Goal: Find specific page/section

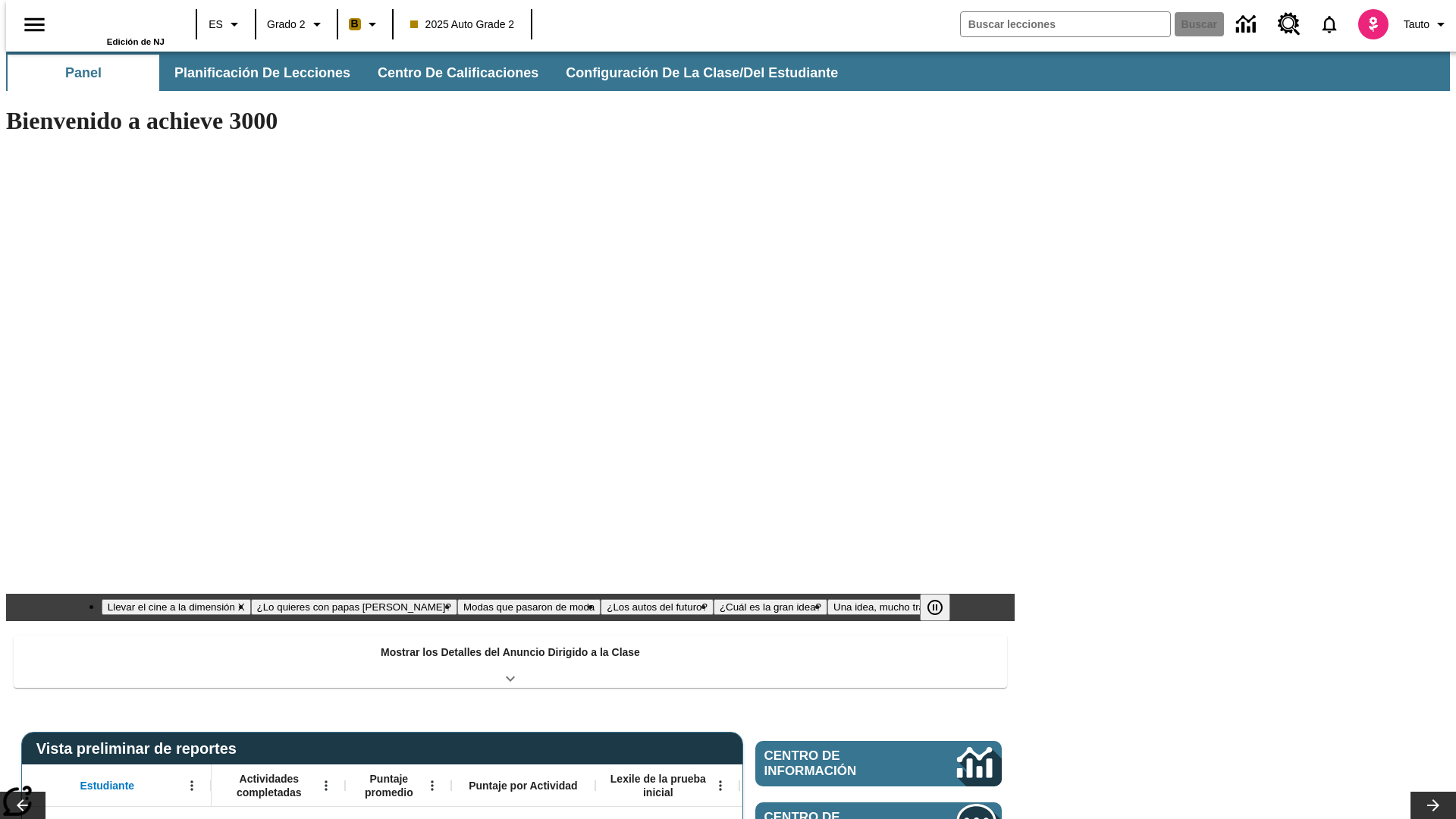
type input "-1"
click at [254, 73] on button "Planificación de lecciones" at bounding box center [263, 72] width 202 height 36
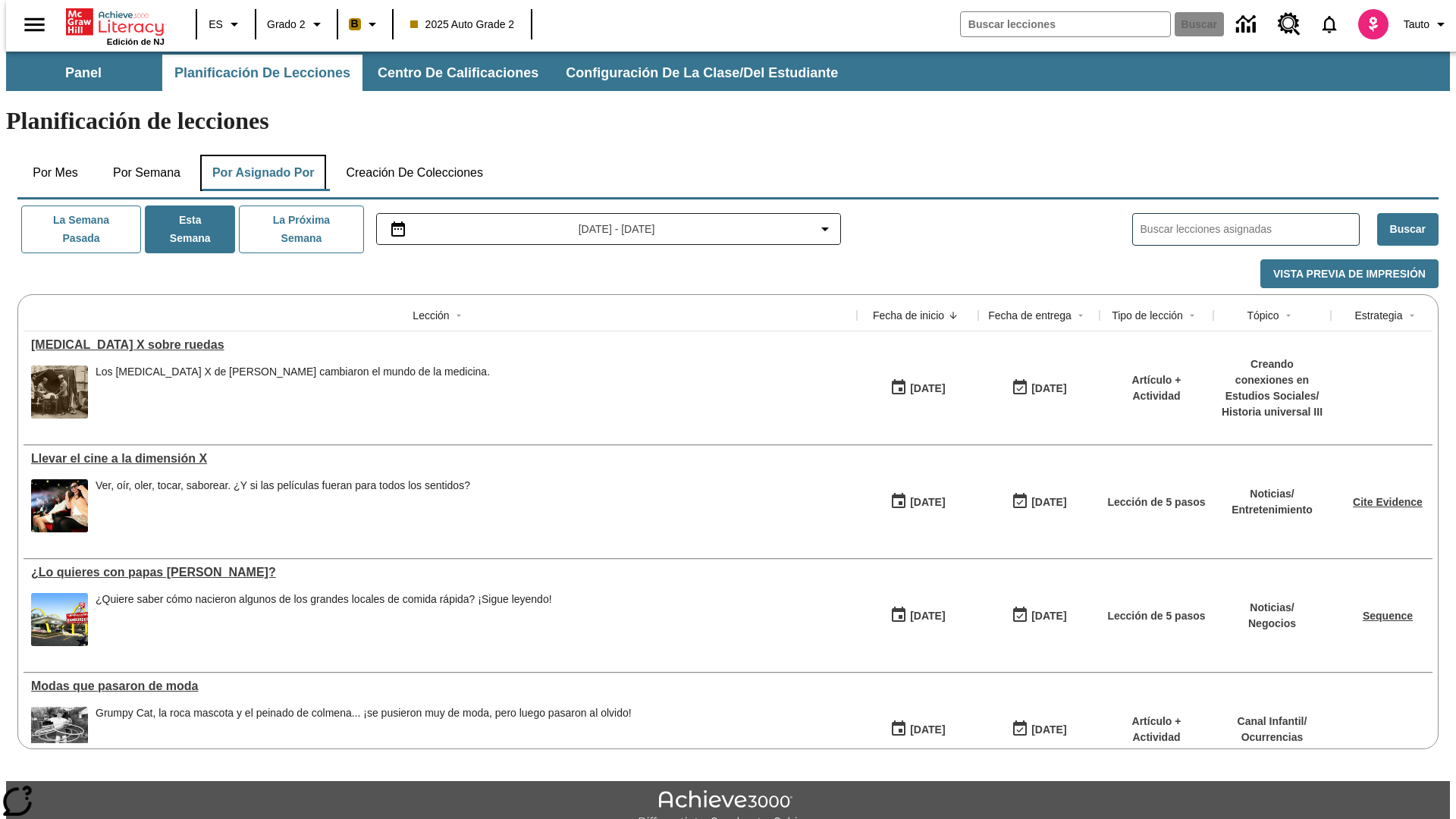
click at [260, 155] on button "Por asignado por" at bounding box center [263, 172] width 127 height 36
type input "El sueño de los animales"
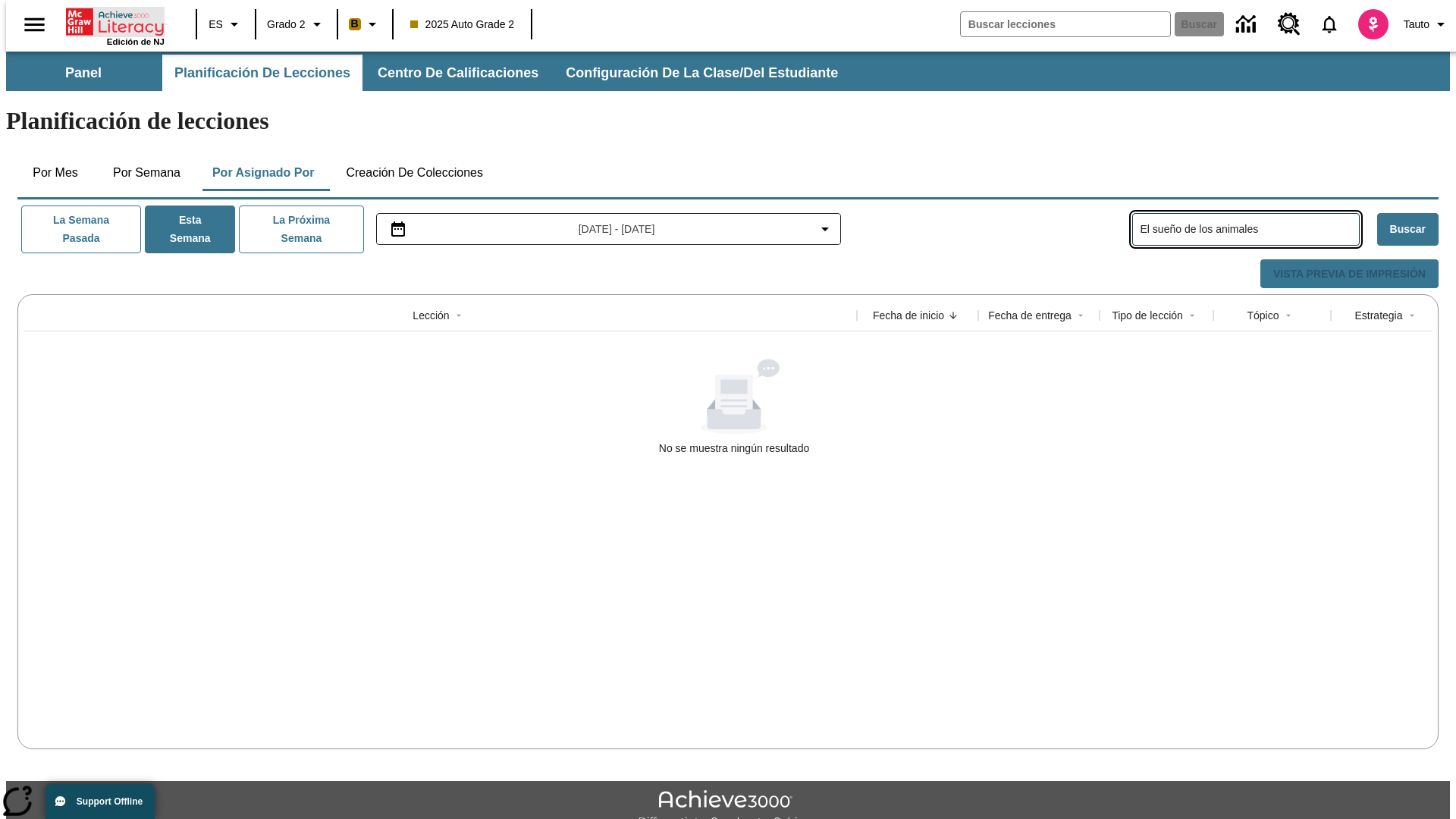
click at [109, 20] on icon "Portada" at bounding box center [116, 21] width 101 height 31
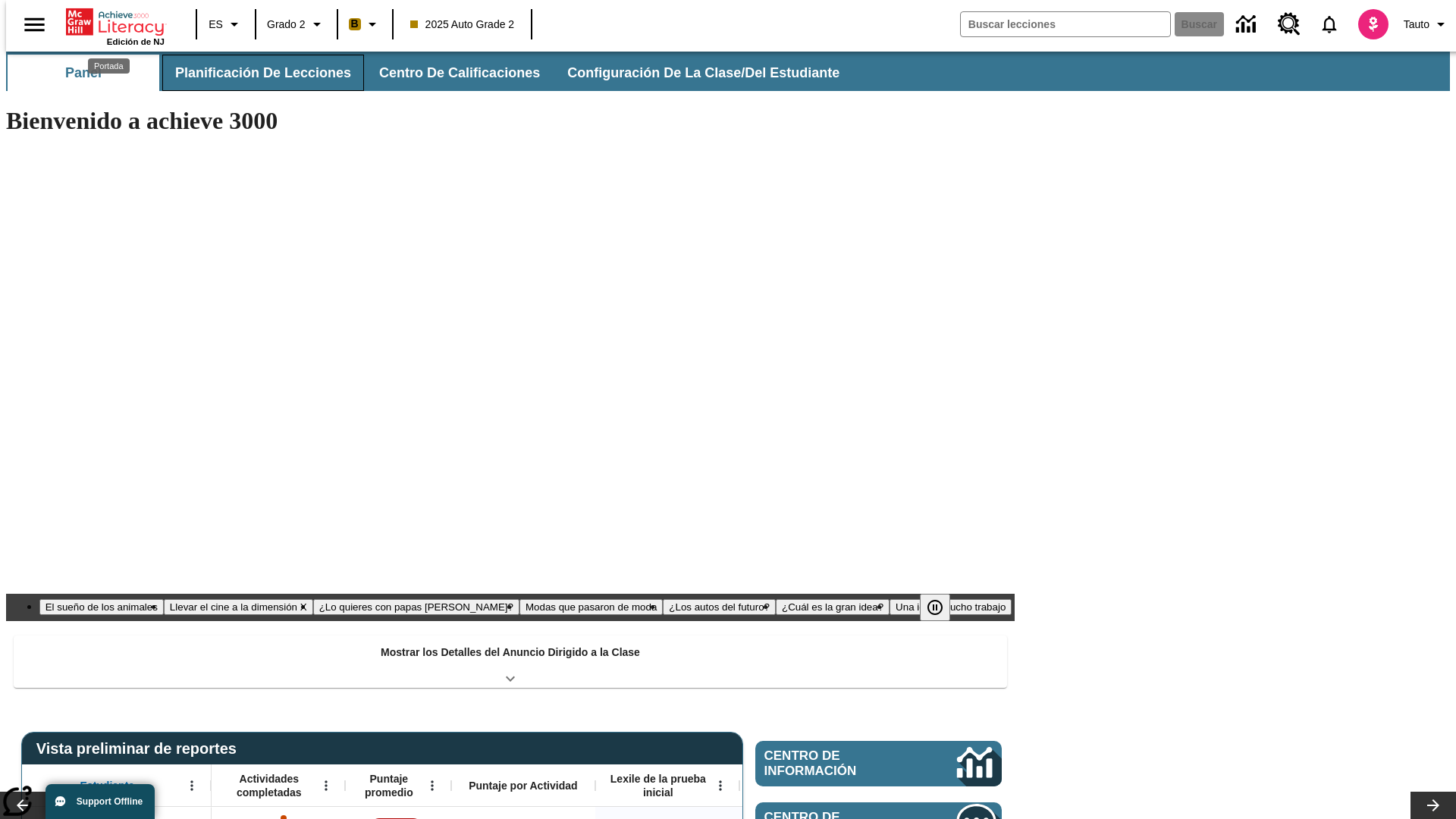
click at [254, 73] on button "Planificación de lecciones" at bounding box center [263, 72] width 202 height 36
